Goal: Task Accomplishment & Management: Manage account settings

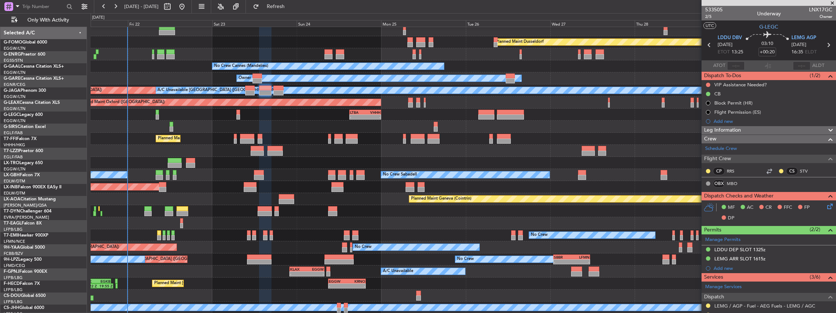
scroll to position [49, 0]
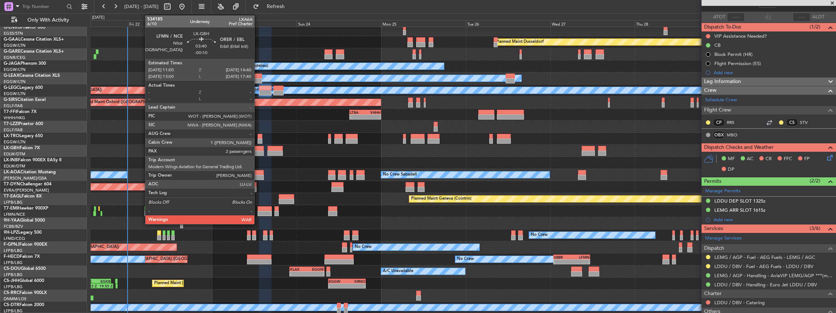
click at [258, 150] on div at bounding box center [257, 152] width 13 height 5
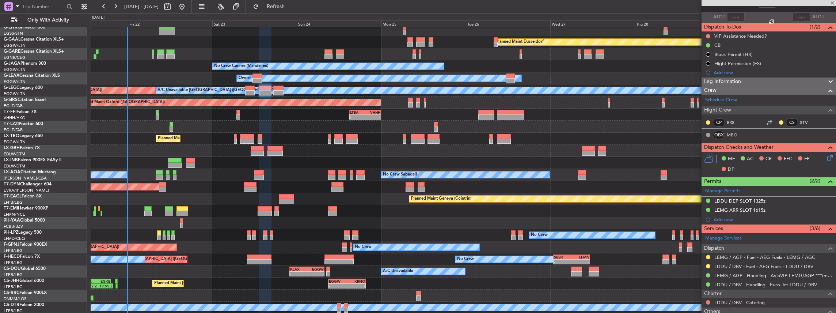
type input "-00:10"
type input "2"
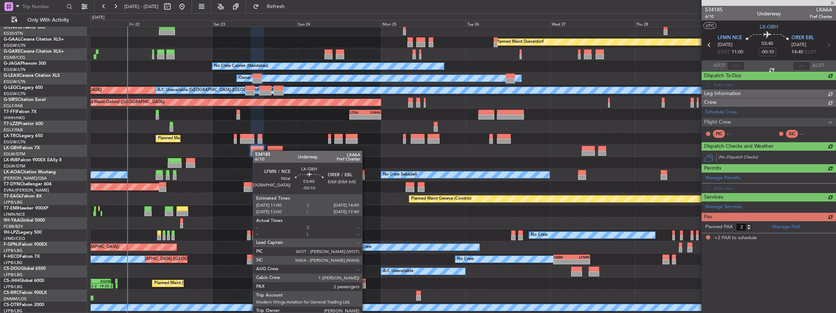
scroll to position [0, 0]
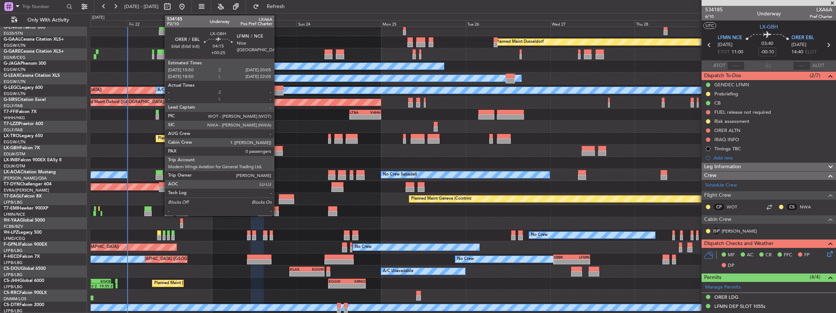
click at [278, 149] on div at bounding box center [274, 148] width 15 height 5
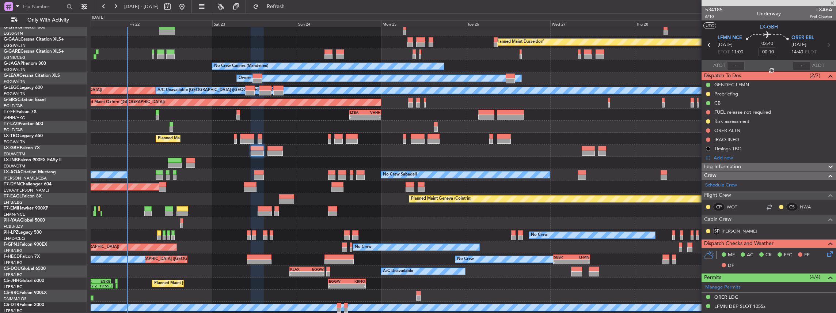
type input "+00:25"
type input "0"
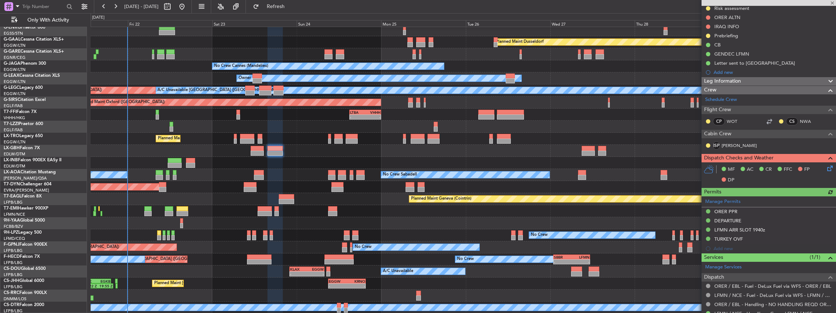
scroll to position [109, 0]
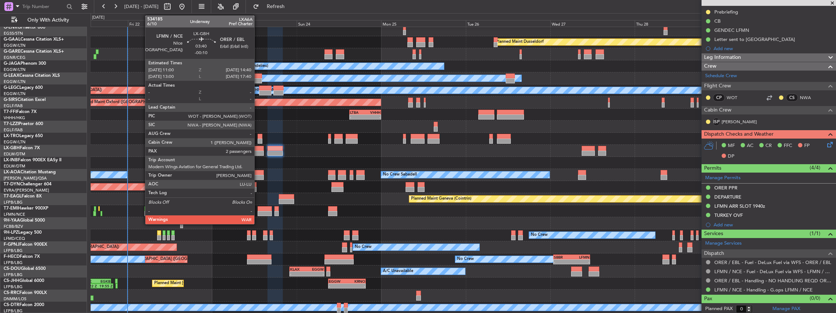
click at [258, 150] on div at bounding box center [257, 152] width 13 height 5
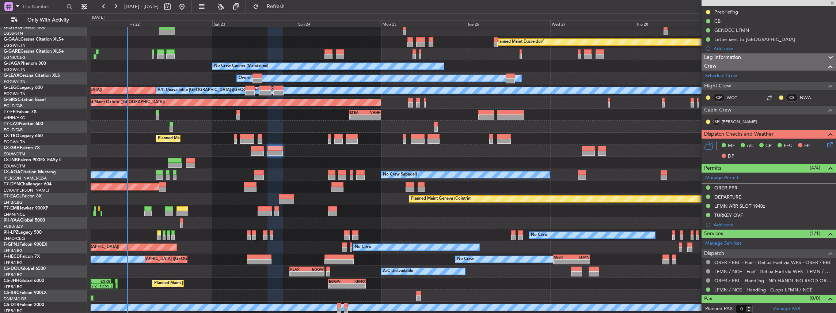
type input "-00:10"
type input "2"
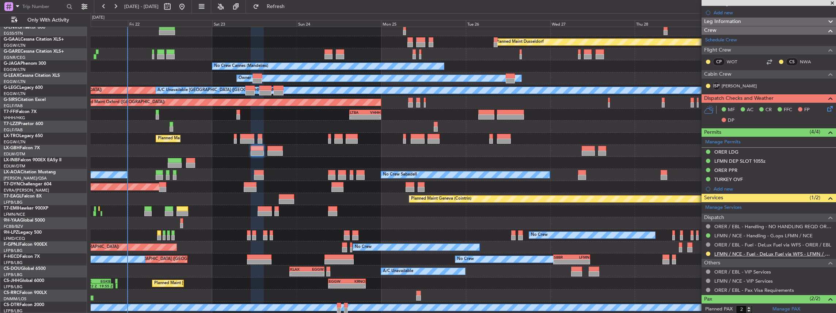
scroll to position [146, 0]
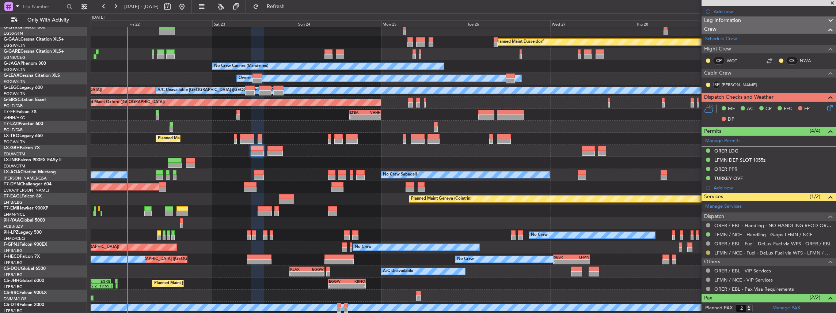
click at [709, 251] on button at bounding box center [708, 252] width 4 height 4
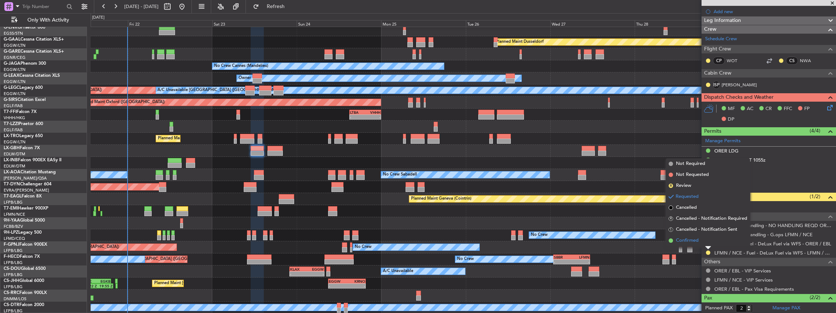
click at [689, 243] on span "Confirmed" at bounding box center [687, 240] width 23 height 7
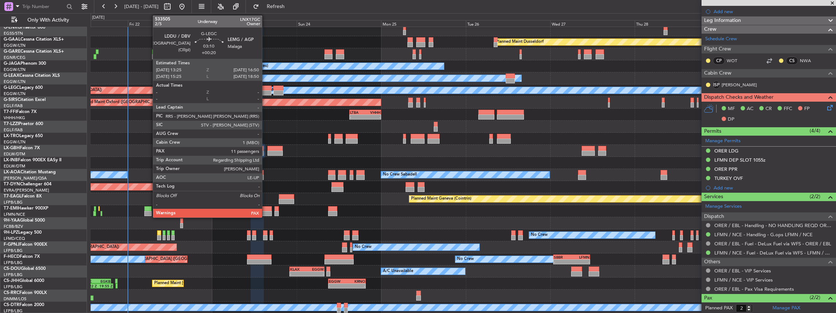
click at [266, 91] on div at bounding box center [265, 92] width 12 height 5
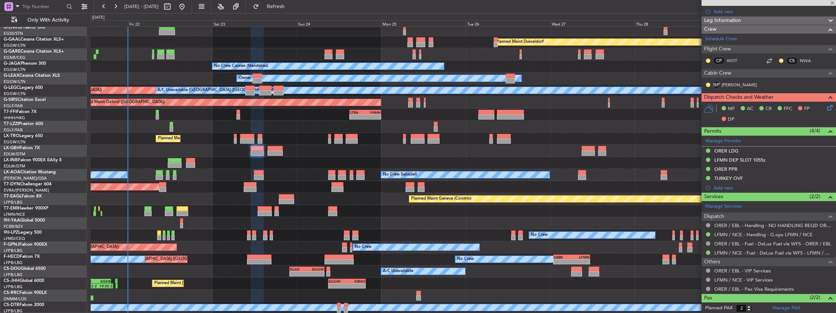
type input "+00:20"
type input "11"
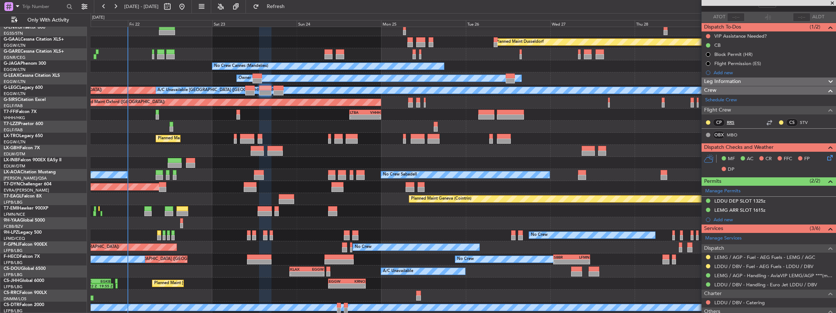
scroll to position [0, 0]
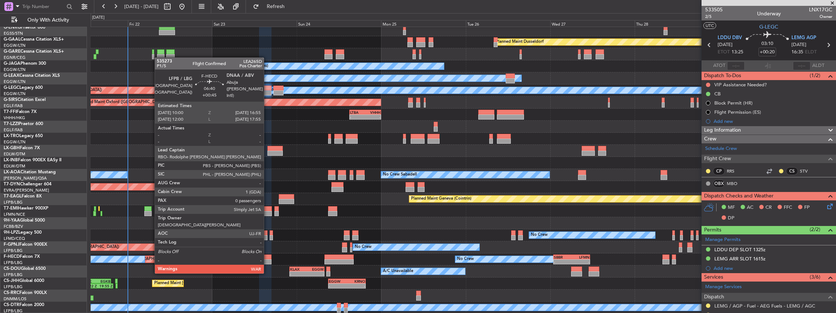
click at [267, 259] on div at bounding box center [259, 261] width 24 height 5
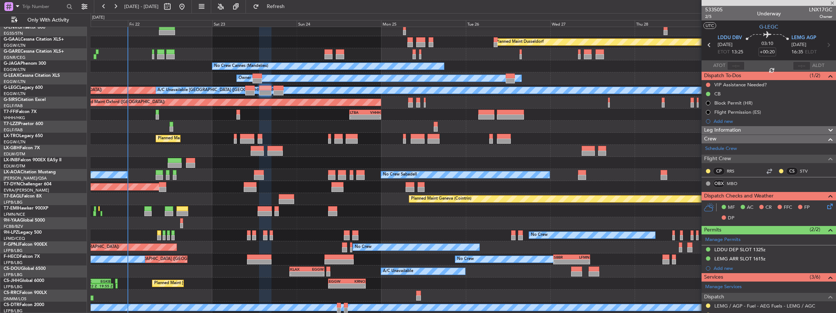
type input "+00:45"
type input "0"
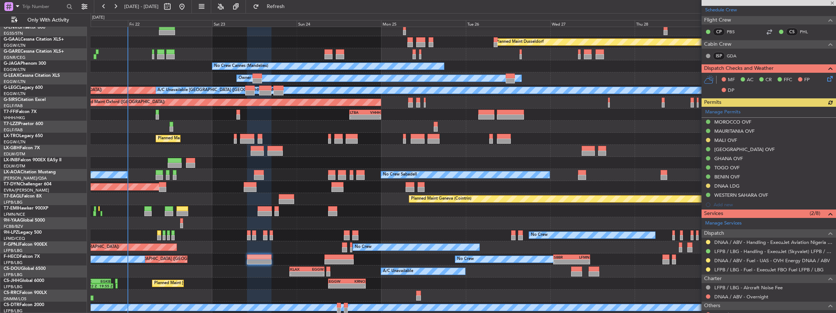
scroll to position [170, 0]
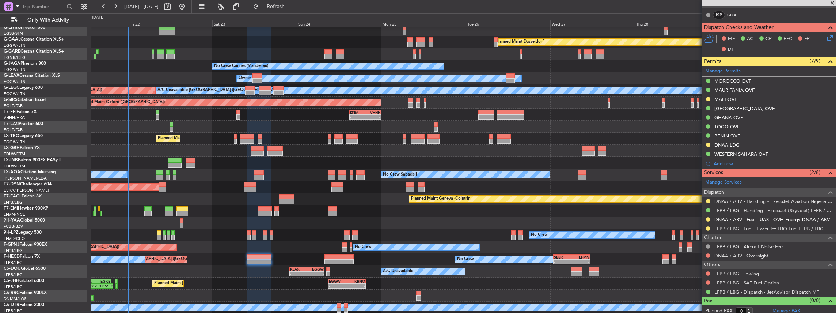
click at [749, 218] on link "DNAA / ABV - Fuel - UAS - OVH Energy DNAA / ABV" at bounding box center [771, 219] width 115 height 6
click at [752, 218] on link "DNAA / ABV - Fuel - UAS - OVH Energy DNAA / ABV" at bounding box center [771, 219] width 115 height 6
click at [708, 217] on button at bounding box center [708, 219] width 4 height 4
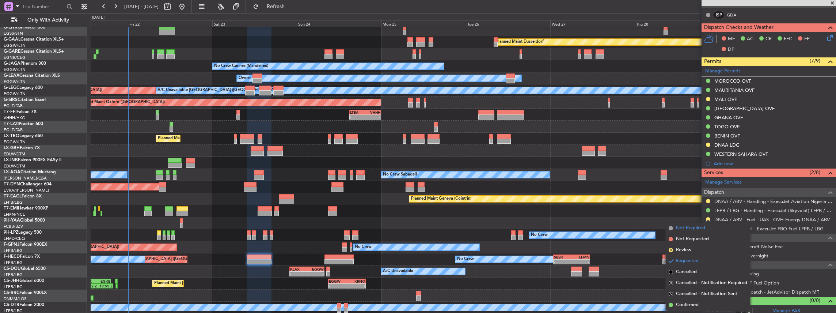
click at [699, 228] on span "Not Required" at bounding box center [690, 227] width 29 height 7
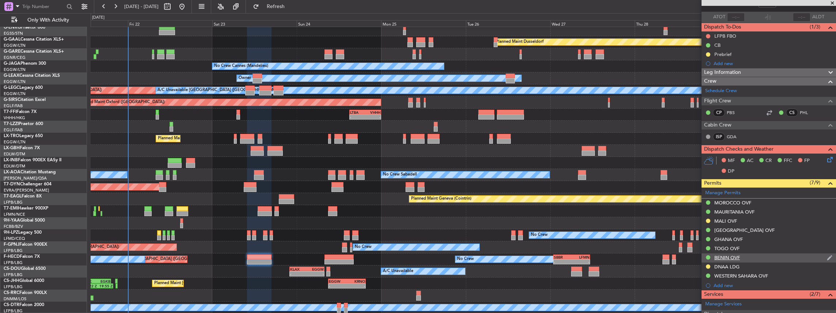
scroll to position [0, 0]
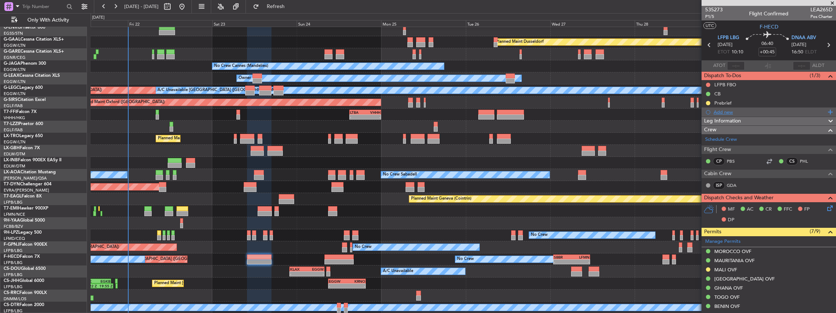
click at [742, 113] on div "Add new" at bounding box center [769, 112] width 112 height 6
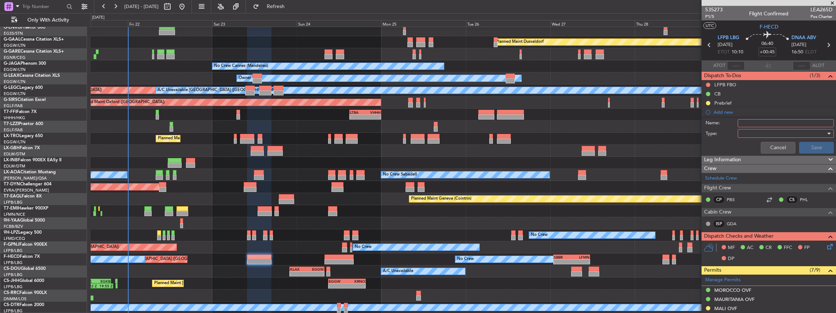
click at [760, 123] on input "Name:" at bounding box center [785, 123] width 96 height 8
click at [754, 134] on div at bounding box center [782, 133] width 85 height 11
click at [740, 121] on div at bounding box center [418, 156] width 836 height 313
click at [740, 122] on input "FUEL VIA HADID" at bounding box center [785, 123] width 96 height 8
type input "DNAA FUEL VIA HADID"
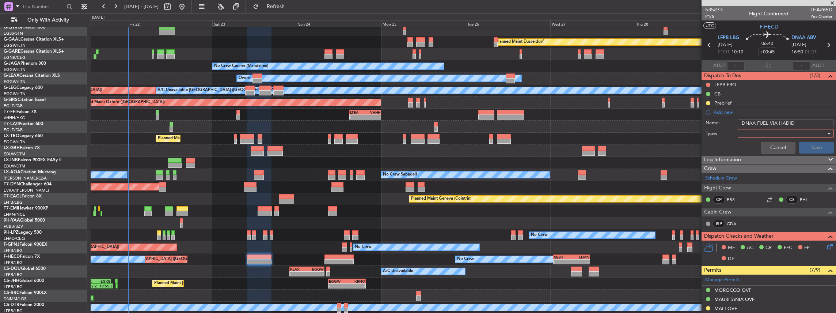
click at [770, 132] on div at bounding box center [782, 133] width 85 height 11
click at [754, 147] on span "Generic" at bounding box center [783, 147] width 87 height 11
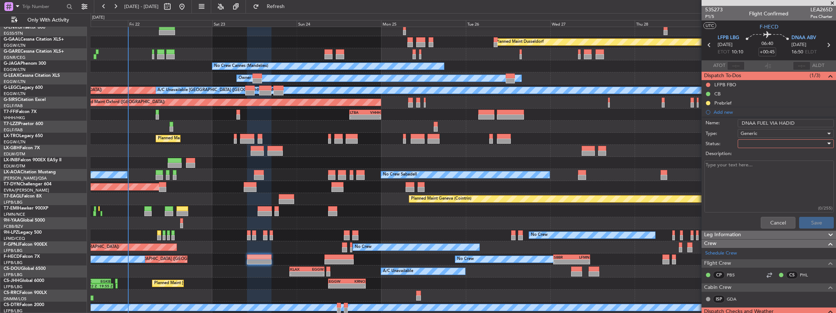
click at [752, 145] on div at bounding box center [782, 143] width 85 height 11
click at [759, 169] on span "In Progress" at bounding box center [783, 168] width 87 height 11
click at [808, 220] on button "Save" at bounding box center [816, 223] width 35 height 12
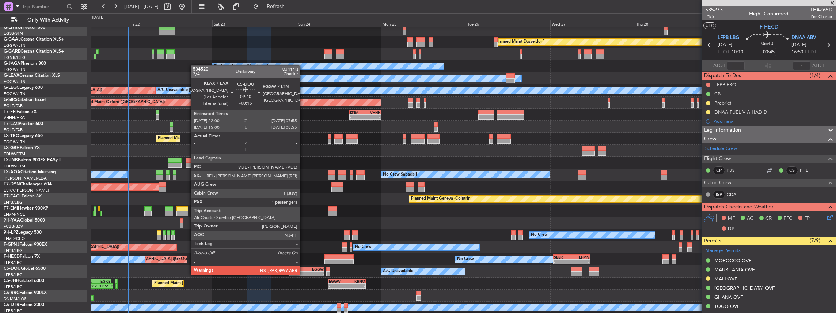
click at [304, 267] on div "KLAX" at bounding box center [298, 269] width 17 height 4
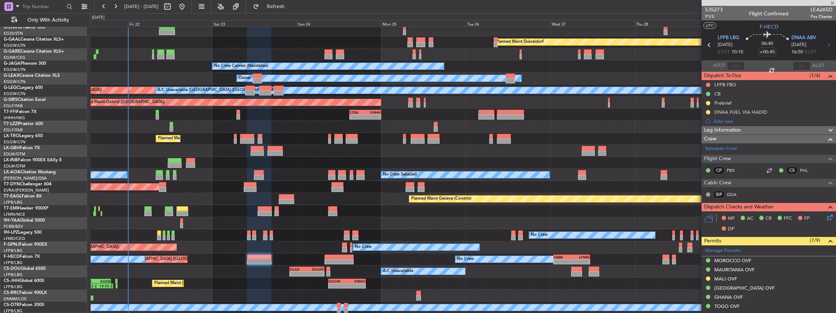
type input "-00:15"
type input "3"
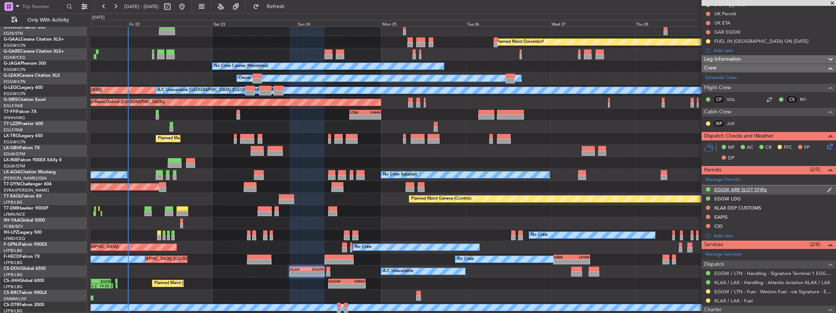
scroll to position [170, 0]
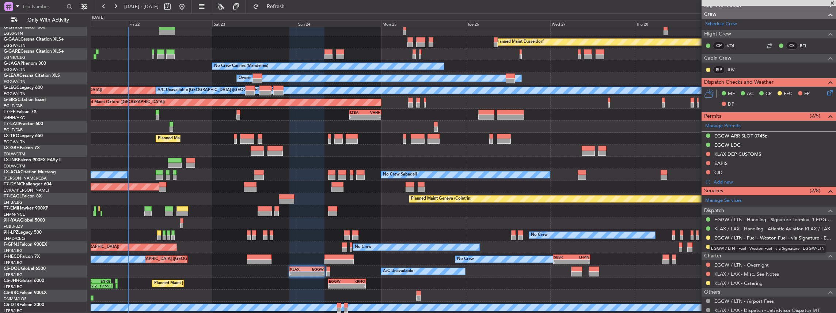
click at [751, 236] on link "EGGW / LTN - Fuel - Weston Fuel - via Signature - EGGW/LTN" at bounding box center [773, 237] width 118 height 6
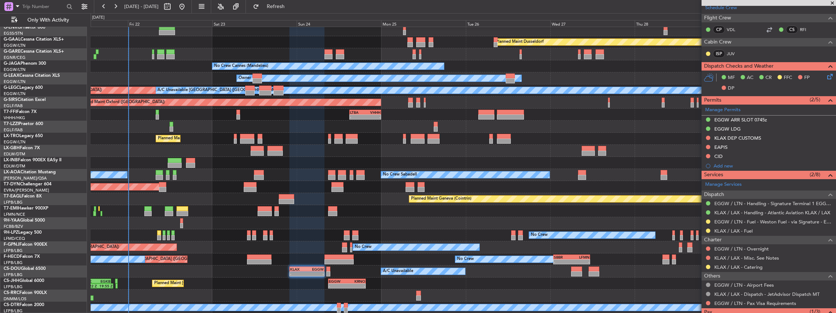
scroll to position [195, 0]
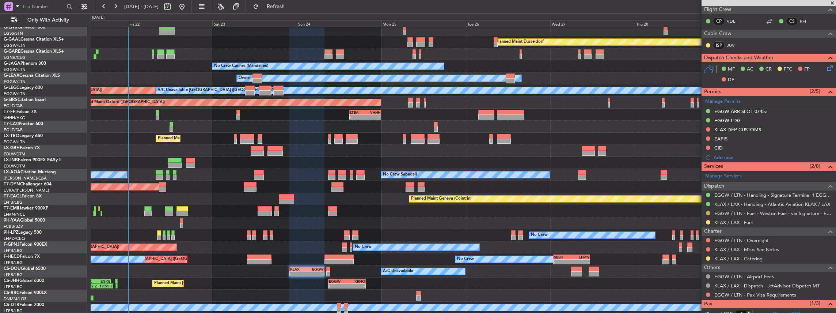
click at [706, 213] on button at bounding box center [708, 213] width 4 height 4
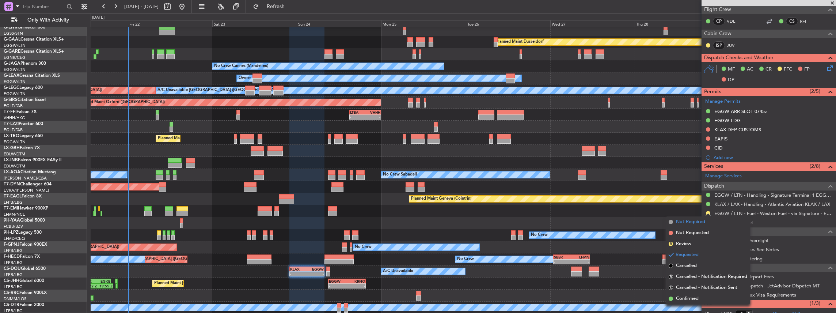
click at [684, 223] on span "Not Required" at bounding box center [690, 221] width 29 height 7
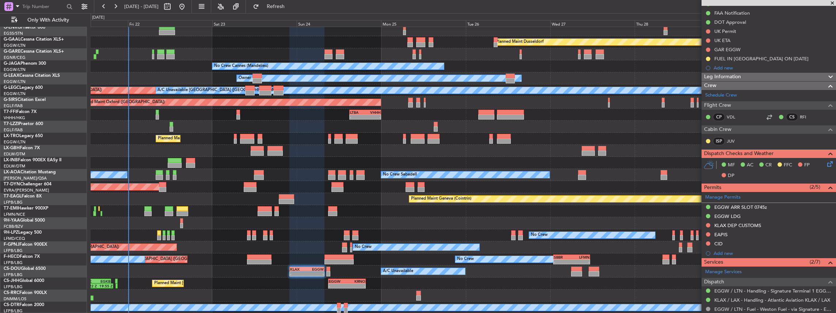
scroll to position [73, 0]
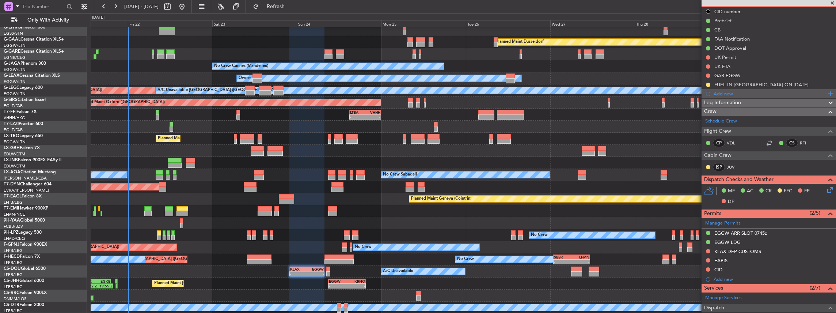
click at [730, 93] on div "Add new" at bounding box center [769, 94] width 112 height 6
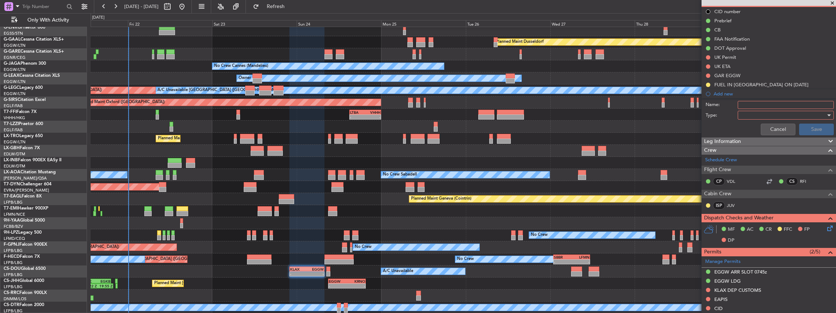
click at [769, 102] on input "Name:" at bounding box center [785, 105] width 96 height 8
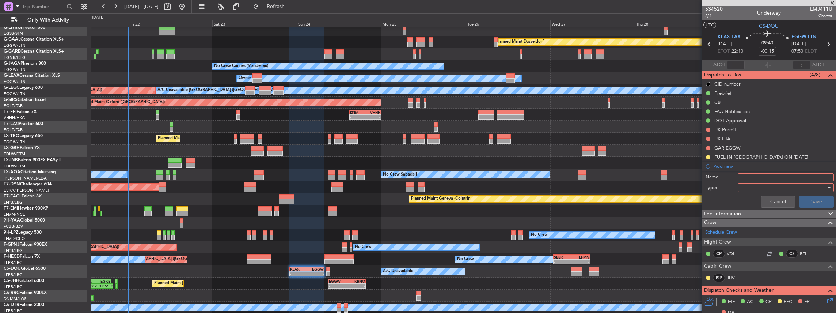
scroll to position [0, 0]
type input "EGGW FUEL VIA HADID"
click at [783, 191] on div at bounding box center [782, 188] width 85 height 11
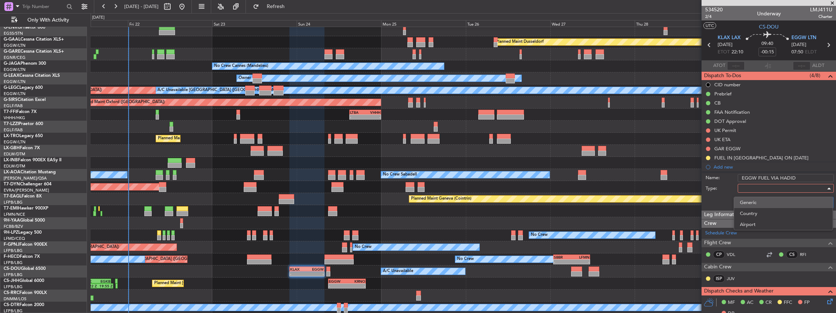
click at [751, 204] on span "Generic" at bounding box center [783, 202] width 87 height 11
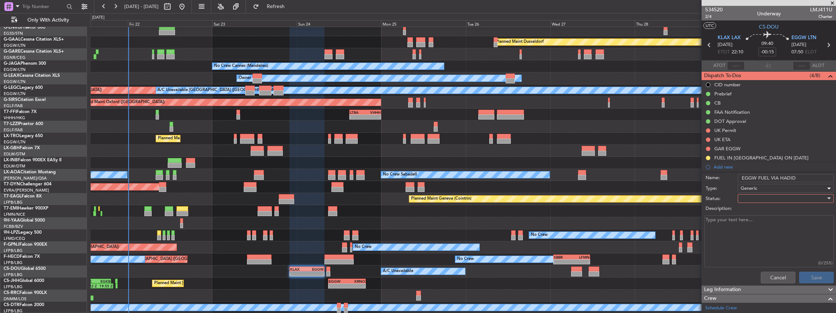
click at [749, 198] on div at bounding box center [782, 198] width 85 height 11
click at [755, 223] on span "In Progress" at bounding box center [783, 223] width 87 height 11
click at [811, 279] on button "Save" at bounding box center [816, 277] width 35 height 12
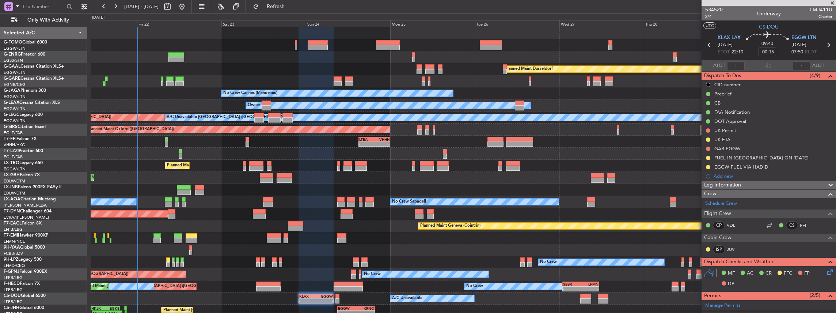
click at [239, 251] on div "Planned Maint Dusseldorf Unplanned Maint [PERSON_NAME] Owner Ibiza No Crew Cann…" at bounding box center [463, 183] width 745 height 313
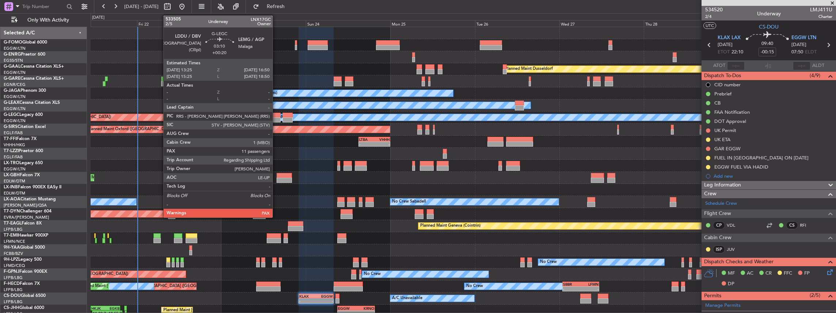
click at [276, 114] on div at bounding box center [274, 114] width 12 height 5
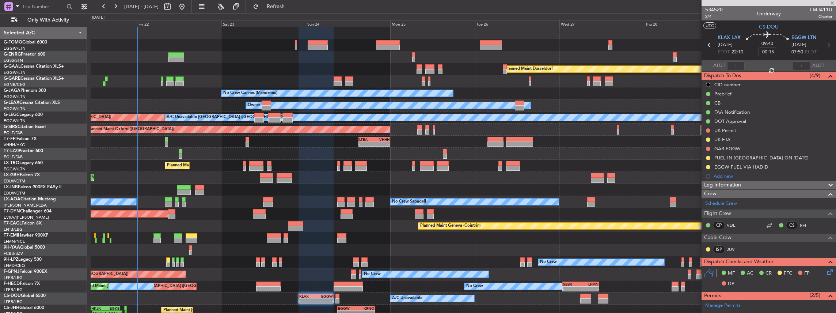
type input "+00:20"
type input "11"
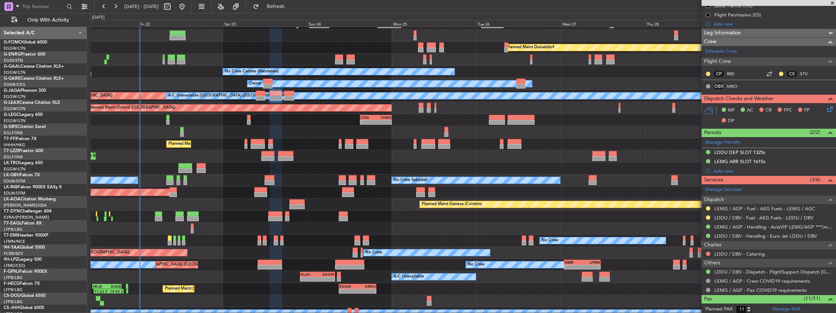
scroll to position [23, 0]
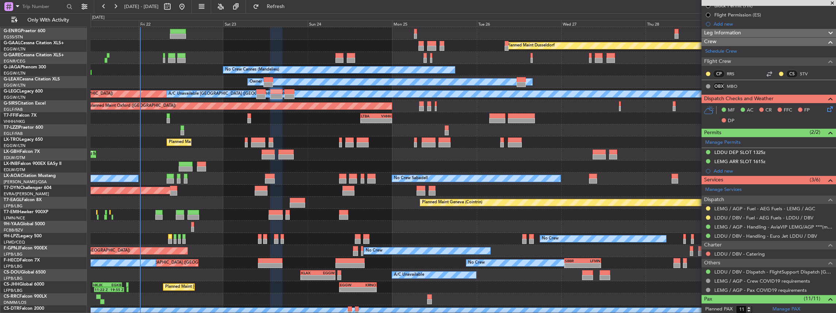
click at [289, 253] on div "AOG Maint Hyères ([GEOGRAPHIC_DATA]-[GEOGRAPHIC_DATA]) No Crew No Crew Planned …" at bounding box center [463, 251] width 745 height 12
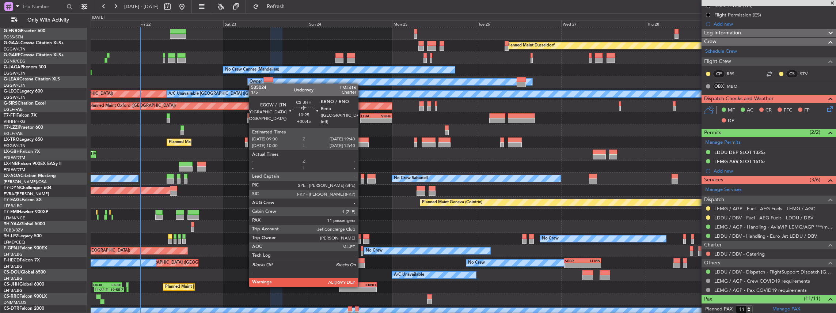
click at [362, 286] on div "KRNO" at bounding box center [367, 284] width 18 height 4
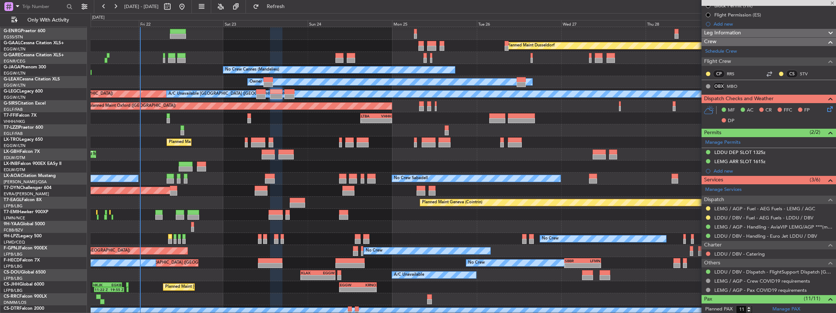
type input "+00:45"
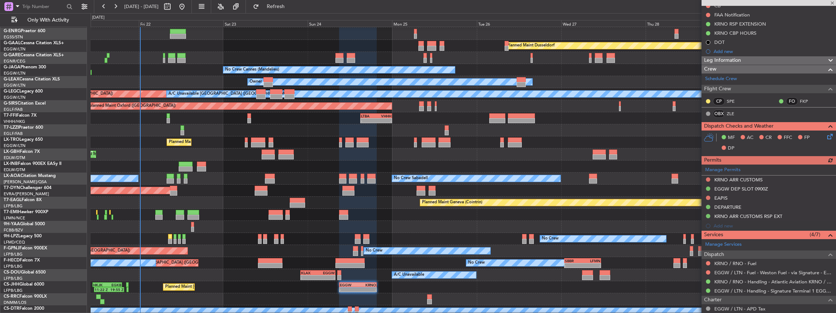
scroll to position [0, 0]
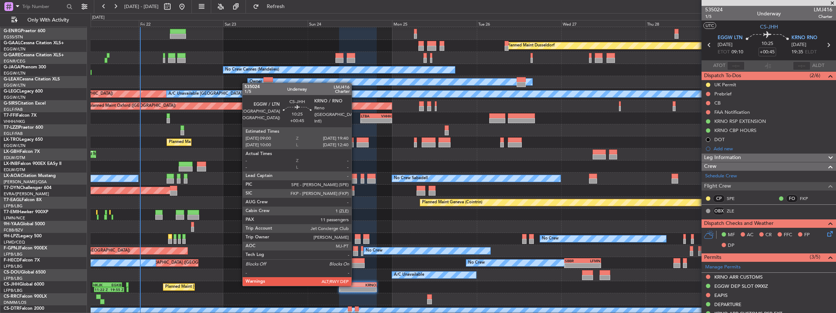
click at [355, 285] on div "EGGW" at bounding box center [349, 284] width 18 height 4
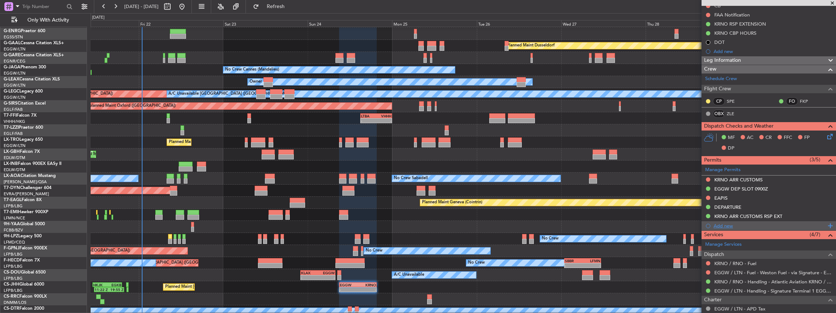
scroll to position [24, 0]
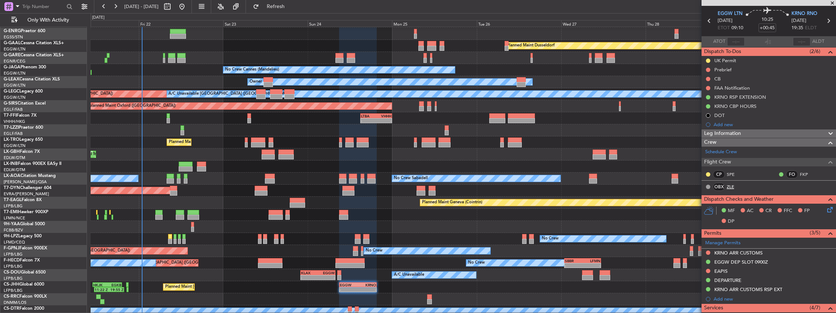
click at [729, 186] on link "ZLE" at bounding box center [734, 186] width 16 height 7
